Goal: Transaction & Acquisition: Download file/media

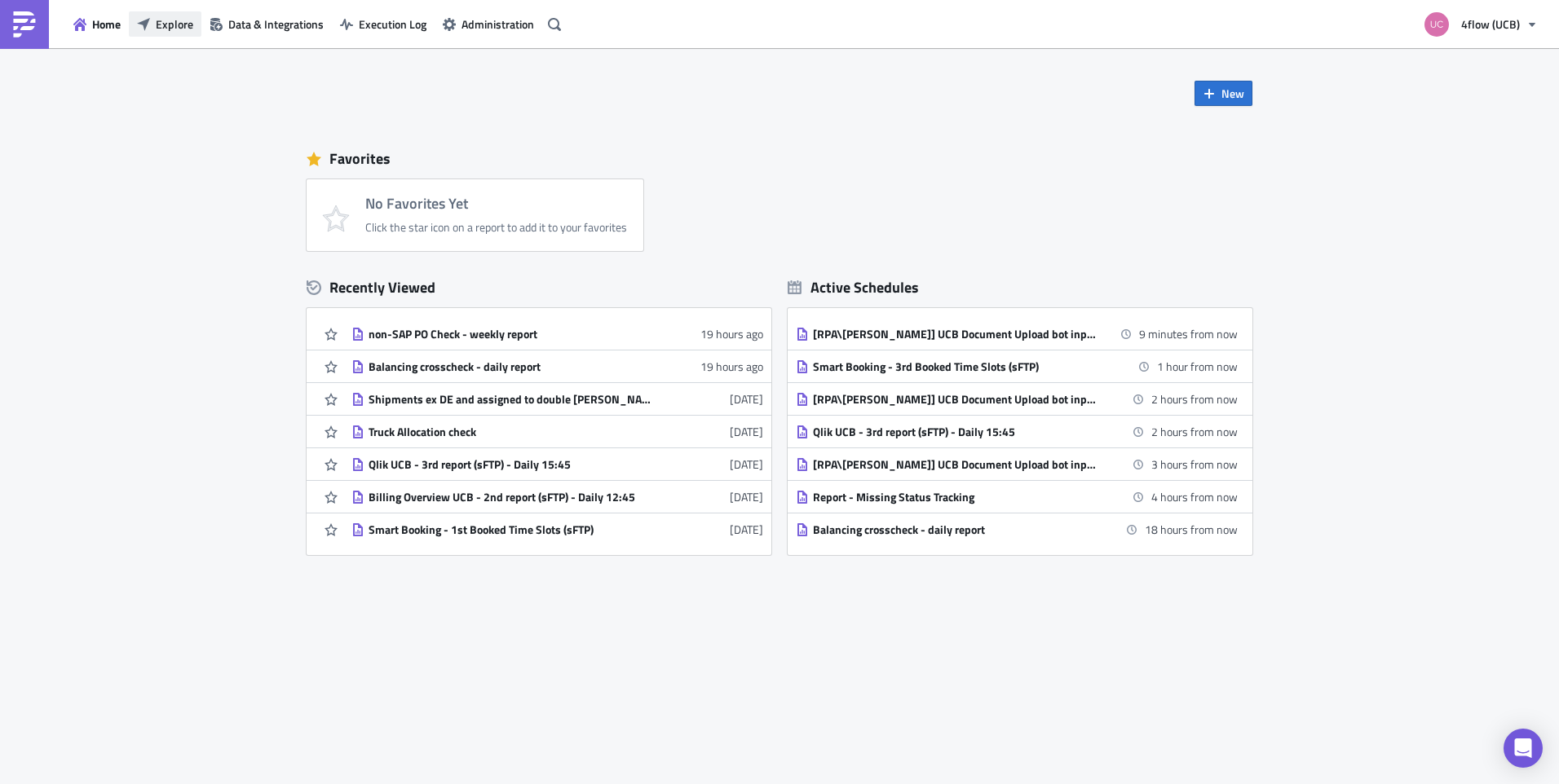
click at [171, 19] on span "Explore" at bounding box center [174, 24] width 38 height 17
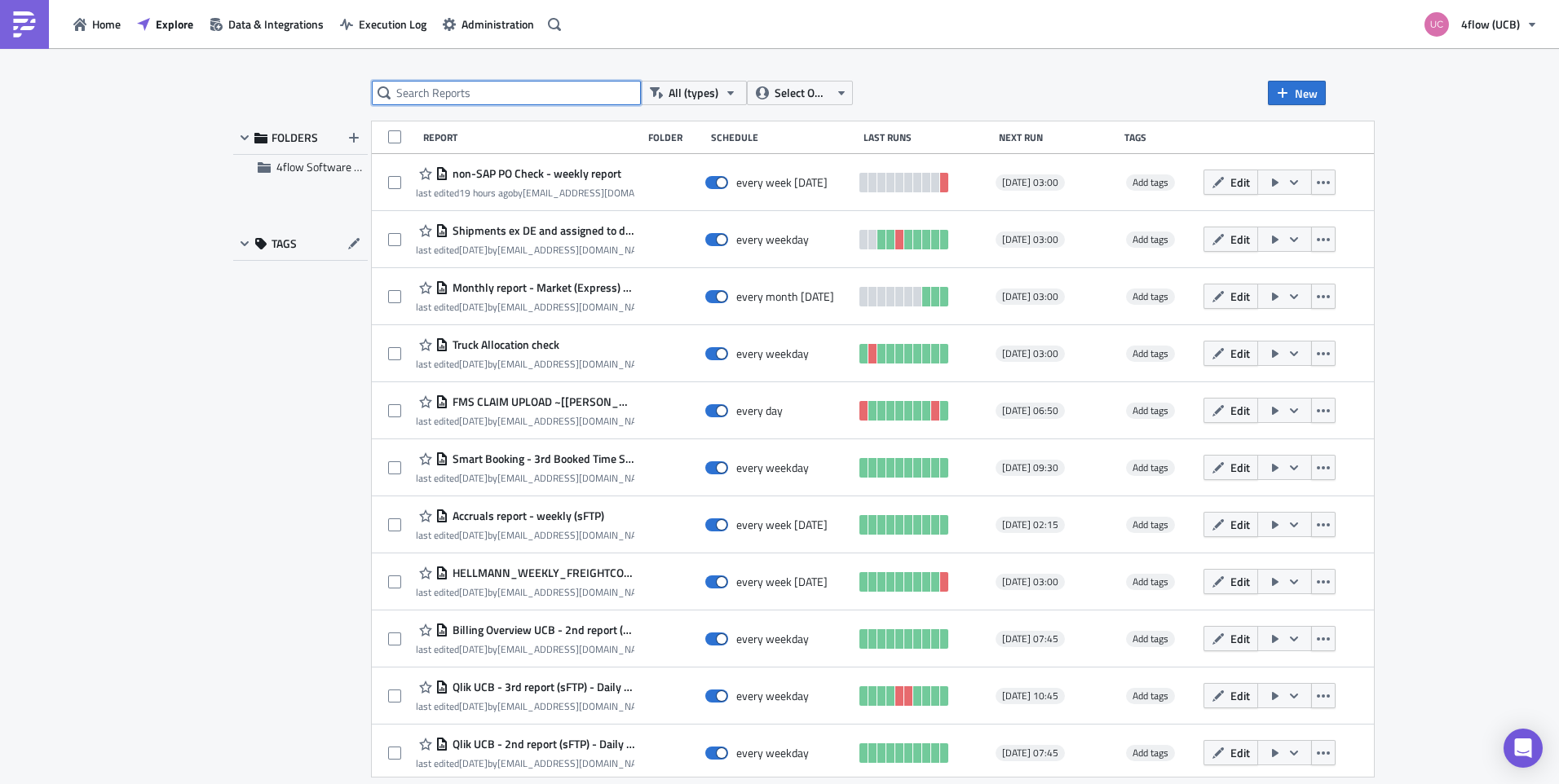
click at [435, 87] on input "text" at bounding box center [506, 92] width 269 height 24
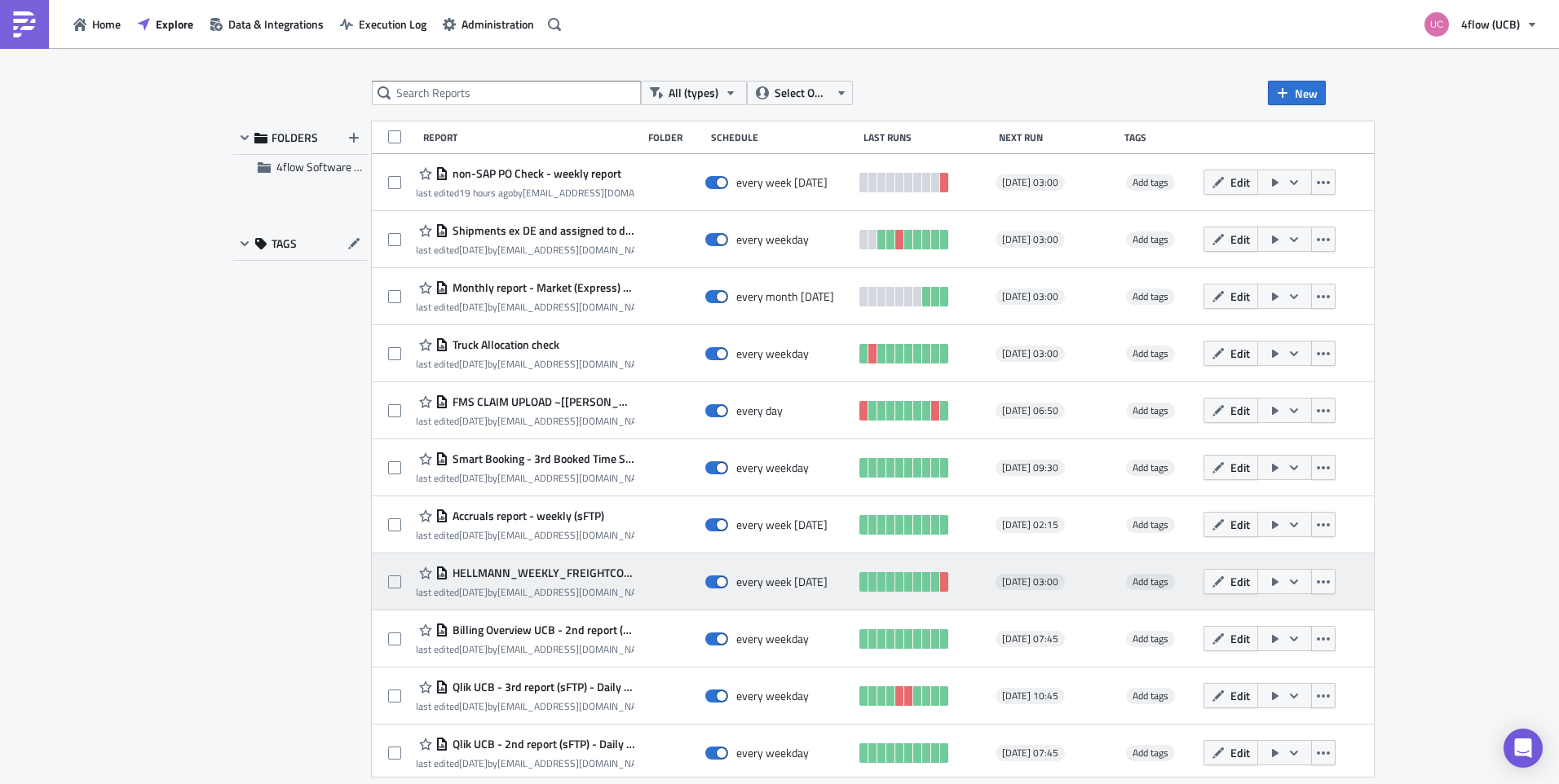
click at [572, 572] on span "HELLMANN_WEEKLY_FREIGHTCOST_REPORT [[PERSON_NAME]]" at bounding box center [542, 572] width 187 height 14
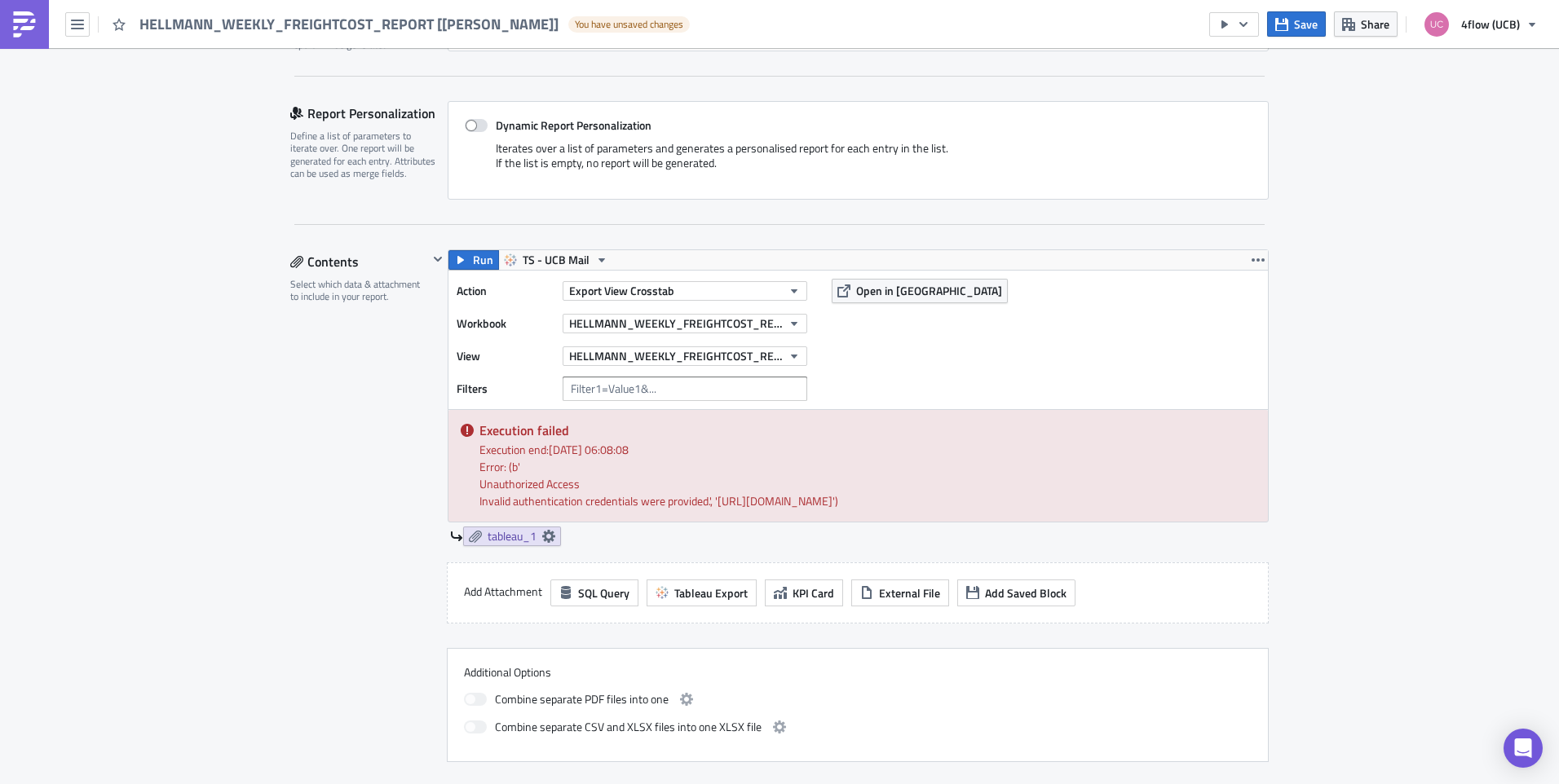
scroll to position [326, 0]
click at [542, 544] on icon at bounding box center [549, 537] width 13 height 13
click at [318, 517] on div "Contents Select which data & attachment to include in your report." at bounding box center [359, 507] width 138 height 513
click at [477, 260] on span "Run" at bounding box center [483, 260] width 20 height 19
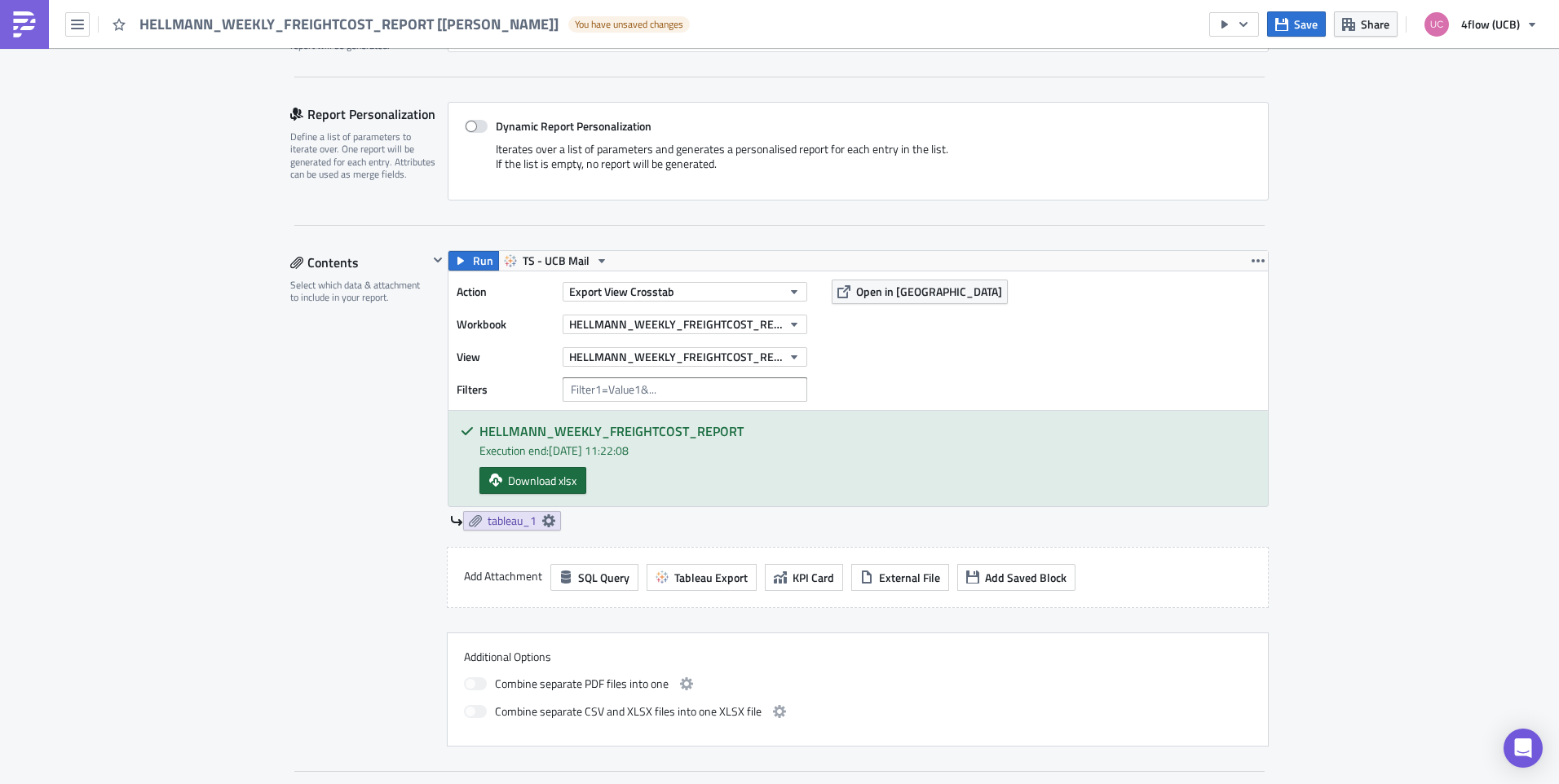
click at [514, 481] on span "Download xlsx" at bounding box center [541, 481] width 68 height 17
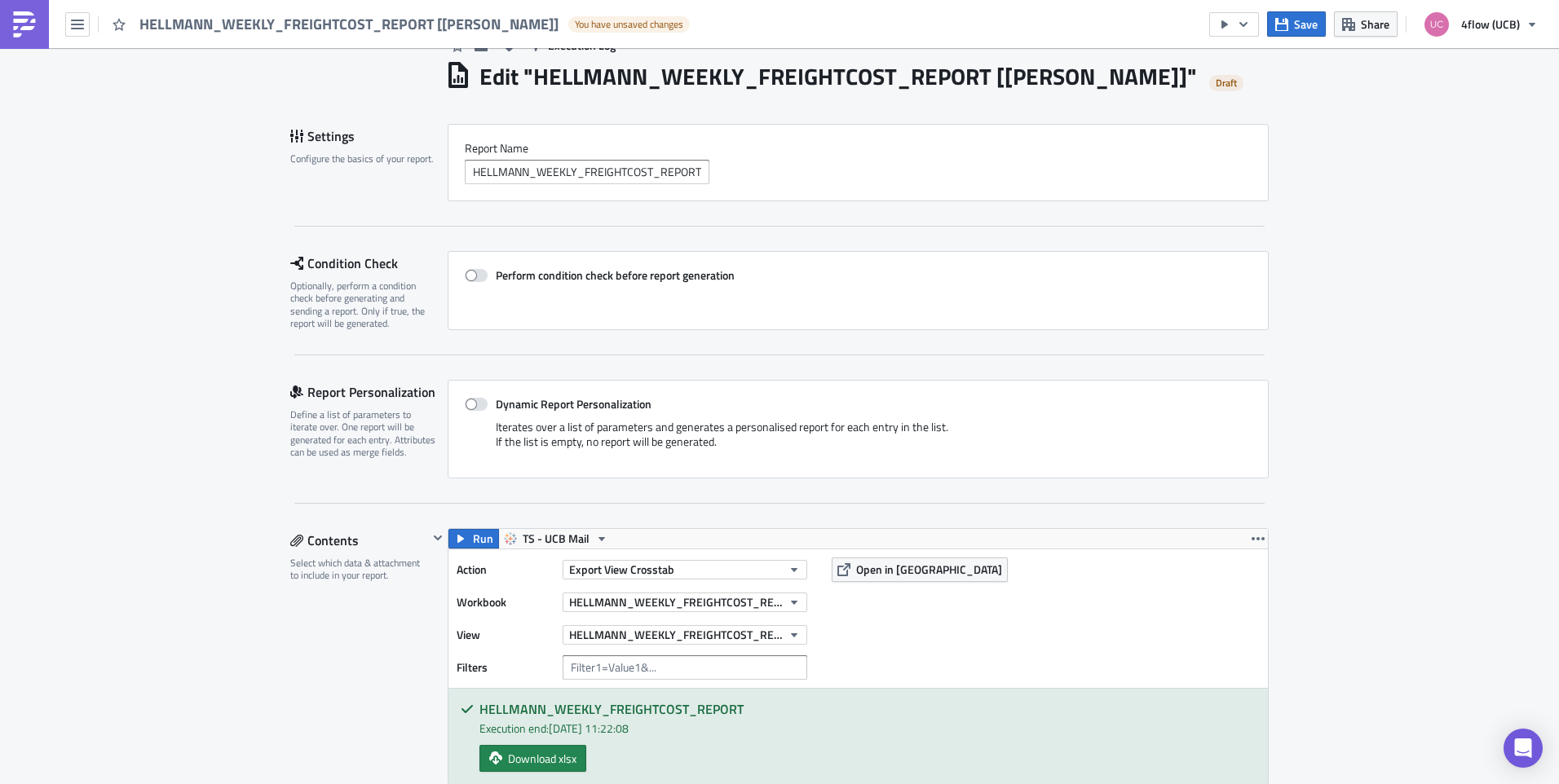
scroll to position [0, 0]
